Goal: Information Seeking & Learning: Find specific page/section

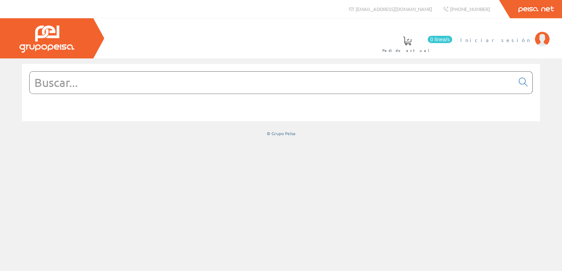
click at [525, 41] on span "Iniciar sesión" at bounding box center [495, 39] width 71 height 7
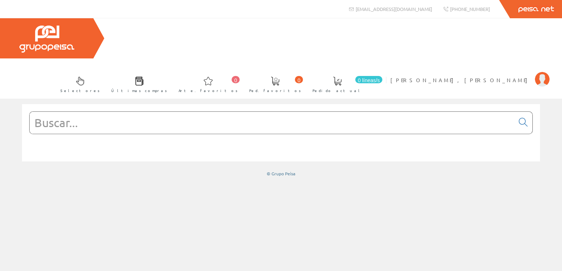
click at [133, 112] on input "text" at bounding box center [272, 123] width 484 height 22
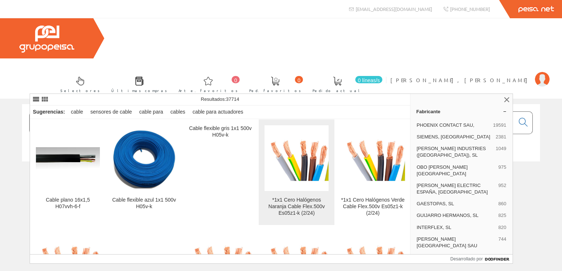
type input "cable 1x1"
click at [305, 200] on font "*1x1 Cero Halógenos Naranja Cable Flex.500v Es05z1-k (2/24)" at bounding box center [296, 206] width 56 height 19
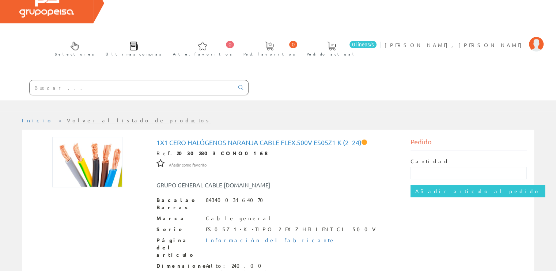
scroll to position [35, 0]
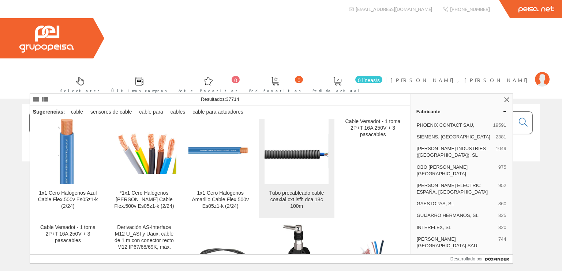
scroll to position [219, 0]
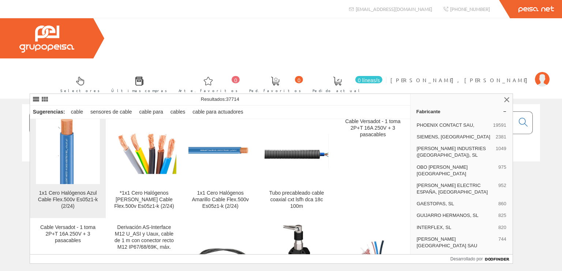
click at [78, 199] on font "1x1 Cero Halógenos Azul Cable Flex.500v Es05z1-k (2/24)" at bounding box center [68, 199] width 60 height 19
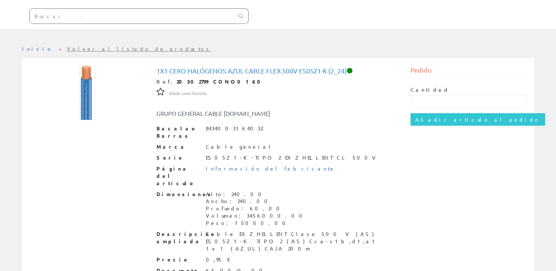
scroll to position [108, 0]
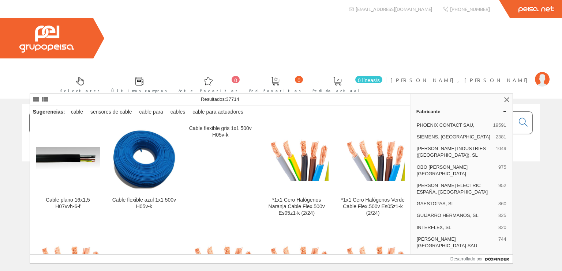
click at [89, 112] on input "cable 1x1" at bounding box center [272, 123] width 484 height 22
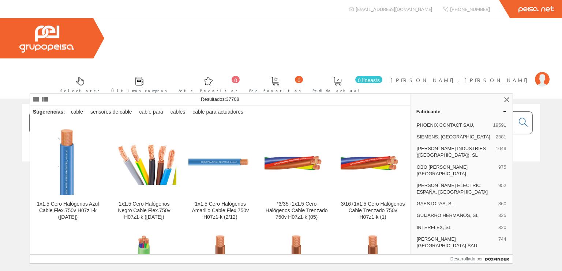
scroll to position [219, 0]
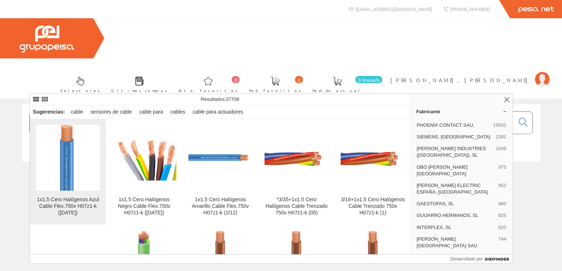
type input "cable 1x1.5"
click at [65, 205] on font "1x1.5 Cero Halógenos Azul Cable Flex.750v H07z1-k (12/2/24)" at bounding box center [68, 206] width 62 height 19
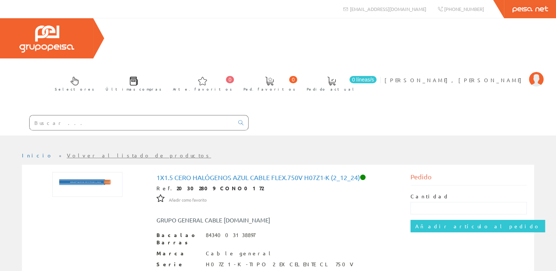
click at [101, 116] on input "text" at bounding box center [132, 123] width 204 height 15
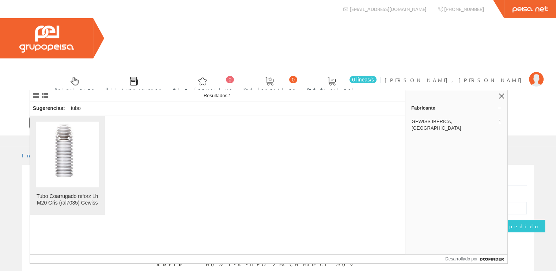
type input "tubo coarrugado reforzado m20"
click at [68, 167] on img at bounding box center [67, 155] width 43 height 66
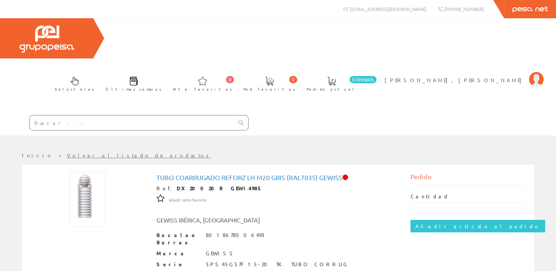
click at [88, 116] on input "text" at bounding box center [132, 123] width 204 height 15
click at [352, 136] on div at bounding box center [278, 141] width 556 height 11
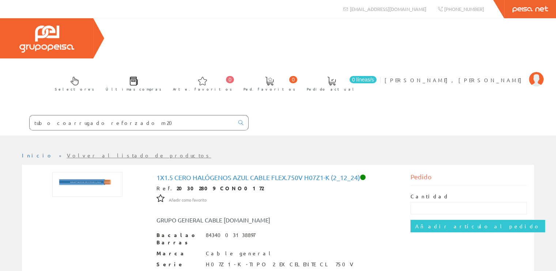
click at [113, 116] on input "tubo coarrugado reforzado m20" at bounding box center [132, 123] width 204 height 15
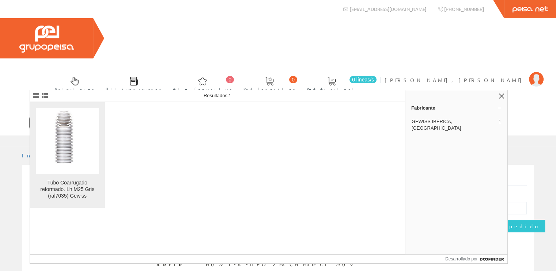
type input "tubo coarrugado reforzado m25"
click at [71, 162] on img at bounding box center [67, 141] width 43 height 66
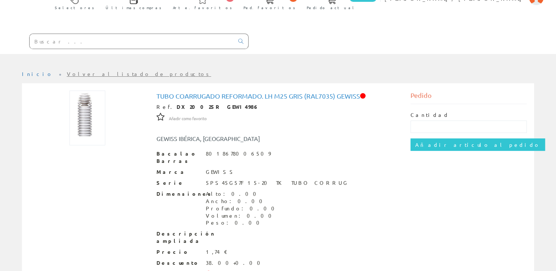
scroll to position [90, 0]
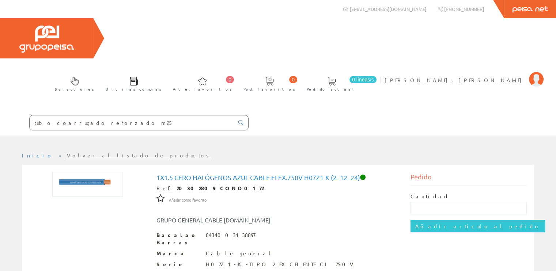
click at [134, 116] on input "tubo coarrugado reforzado m25" at bounding box center [132, 123] width 204 height 15
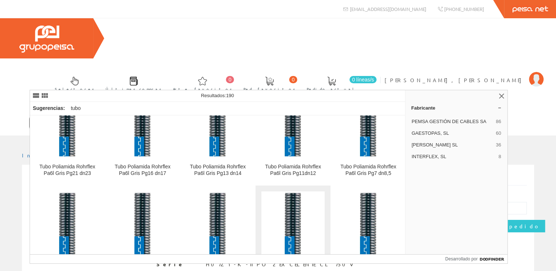
scroll to position [768, 0]
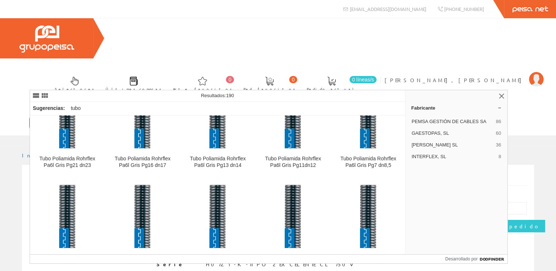
click at [88, 116] on input "tubo poliamida dn10" at bounding box center [132, 123] width 204 height 15
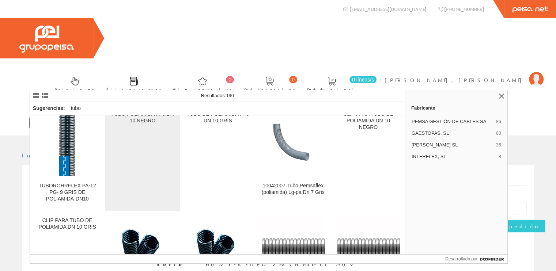
scroll to position [292, 0]
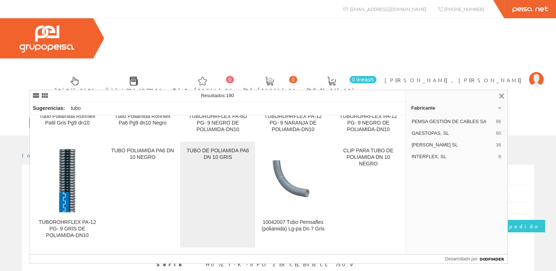
type input "tubo poliamida dn10"
click at [223, 153] on font "TUBO DE POLIAMIDA PA6 DN 10 GRIS" at bounding box center [217, 154] width 63 height 12
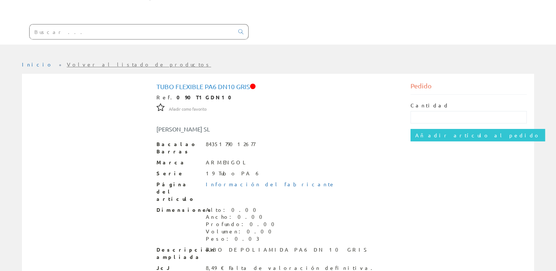
scroll to position [97, 0]
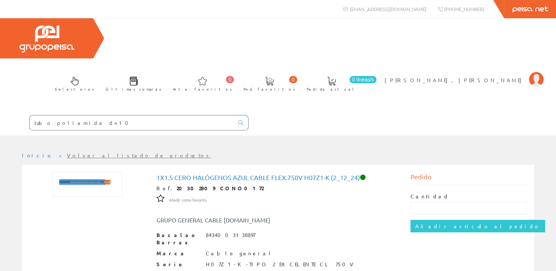
click at [78, 116] on input "tubo poliamida dn10" at bounding box center [132, 123] width 204 height 15
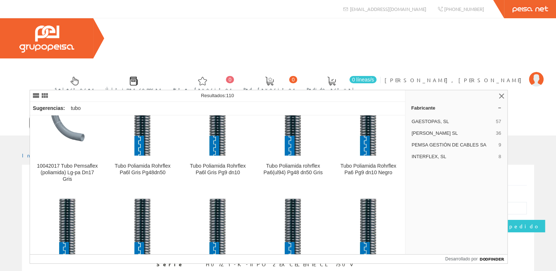
scroll to position [256, 0]
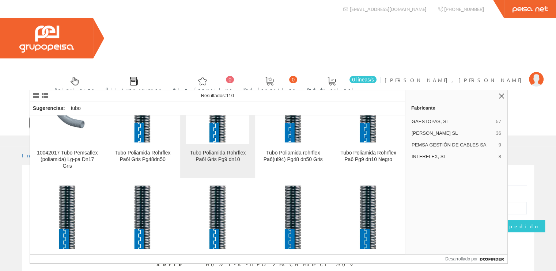
type input "tubo poliamida dn0"
click at [212, 152] on font "Tubo Poliamida Rohrflex Pa6l Gris Pg9 dn10" at bounding box center [218, 156] width 56 height 12
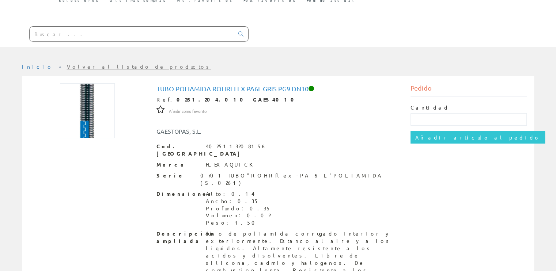
scroll to position [97, 0]
